Goal: Transaction & Acquisition: Purchase product/service

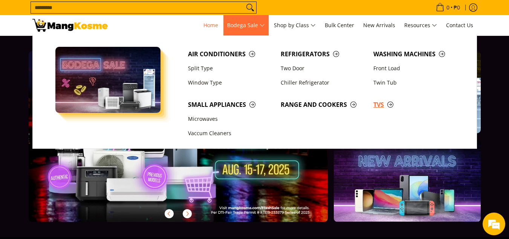
click at [379, 104] on span "TVs" at bounding box center [416, 104] width 85 height 9
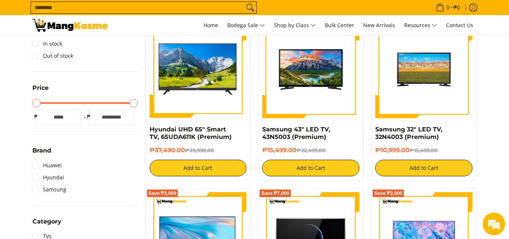
scroll to position [302, 0]
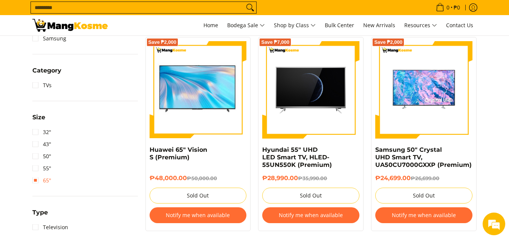
click at [37, 179] on link "65"" at bounding box center [41, 180] width 19 height 12
